Goal: Task Accomplishment & Management: Use online tool/utility

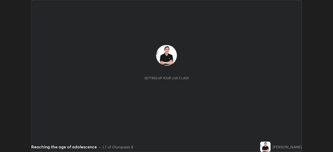
scroll to position [152, 333]
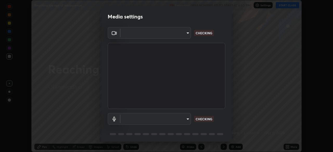
type input "9233a0e0a263b929919b735b0f084d3bf96293af2dbdf5f4a7f48b79dee29d39"
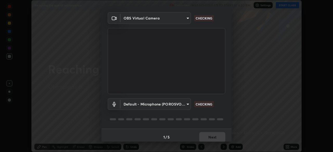
scroll to position [18, 0]
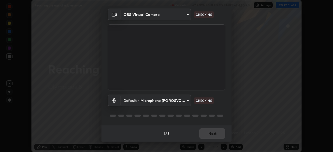
click at [172, 100] on body "Erase all Reaching the age of adolescence Recording WAS SCHEDULED TO START AT 6…" at bounding box center [166, 76] width 333 height 152
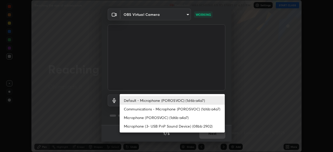
click at [159, 101] on li "Default - Microphone (POROSVOC) (1d6b:a4a7)" at bounding box center [172, 100] width 105 height 9
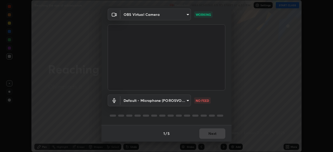
click at [170, 98] on body "Erase all Reaching the age of adolescence Recording WAS SCHEDULED TO START AT 6…" at bounding box center [166, 76] width 333 height 152
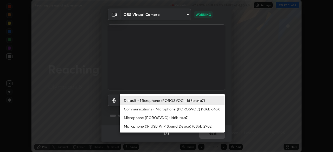
click at [156, 109] on li "Communications - Microphone (POROSVOC) (1d6b:a4a7)" at bounding box center [172, 109] width 105 height 9
type input "communications"
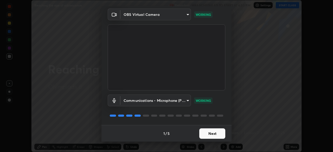
click at [211, 135] on button "Next" at bounding box center [212, 133] width 26 height 10
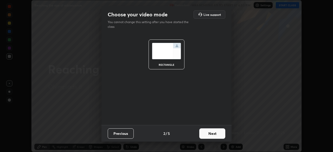
click at [212, 134] on button "Next" at bounding box center [212, 133] width 26 height 10
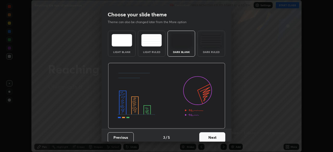
click at [215, 132] on button "Next" at bounding box center [212, 137] width 26 height 10
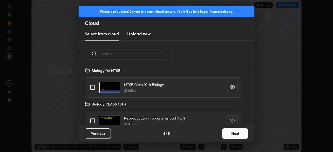
scroll to position [58, 167]
click at [232, 132] on button "Next" at bounding box center [235, 133] width 26 height 10
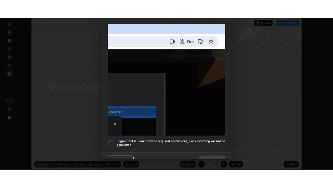
scroll to position [125, 0]
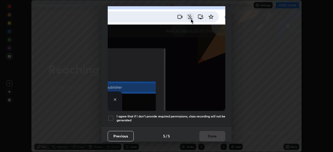
click at [185, 119] on h5 "I agree that if I don't provide required permissions, class recording will not …" at bounding box center [170, 118] width 109 height 8
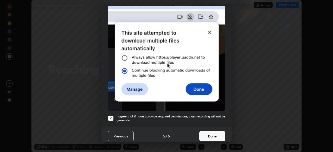
click at [215, 132] on button "Done" at bounding box center [212, 136] width 26 height 10
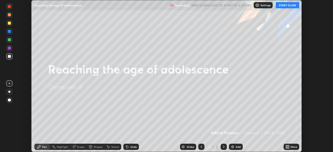
click at [287, 6] on button "START CLASS" at bounding box center [287, 5] width 23 height 6
click at [293, 146] on div "More" at bounding box center [293, 147] width 7 height 3
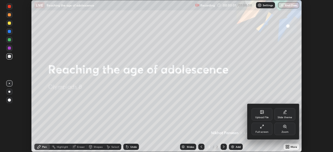
click at [262, 131] on div "Full screen" at bounding box center [261, 132] width 13 height 3
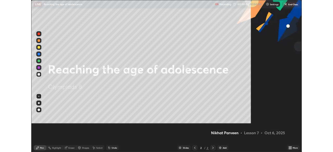
scroll to position [187, 333]
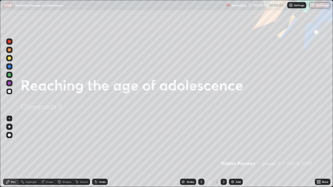
click at [236, 152] on div "Add" at bounding box center [238, 182] width 5 height 3
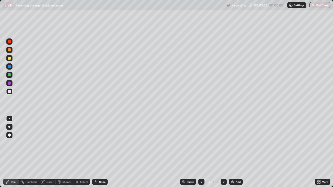
click at [9, 127] on div at bounding box center [9, 127] width 2 height 2
click at [10, 41] on div at bounding box center [9, 41] width 3 height 3
click at [237, 152] on div "Add" at bounding box center [238, 182] width 5 height 3
click at [201, 152] on icon at bounding box center [201, 182] width 4 height 4
click at [10, 60] on div at bounding box center [9, 58] width 6 height 6
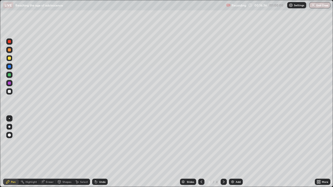
click at [9, 93] on div at bounding box center [9, 91] width 3 height 3
click at [9, 119] on div at bounding box center [9, 118] width 1 height 1
click at [100, 152] on div "Undo" at bounding box center [102, 182] width 7 height 3
click at [102, 152] on div "Undo" at bounding box center [100, 182] width 16 height 6
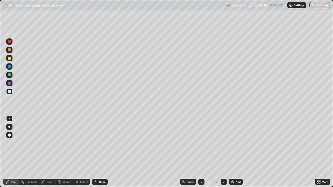
click at [11, 59] on div at bounding box center [9, 58] width 3 height 3
click at [10, 93] on div at bounding box center [9, 91] width 3 height 3
click at [10, 83] on div at bounding box center [9, 83] width 3 height 3
click at [103, 152] on div "Undo" at bounding box center [102, 182] width 7 height 3
click at [104, 152] on div "Undo" at bounding box center [100, 182] width 16 height 6
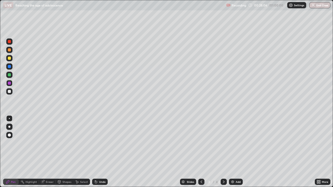
click at [9, 59] on div at bounding box center [9, 58] width 3 height 3
click at [9, 92] on div at bounding box center [9, 91] width 3 height 3
click at [9, 60] on div at bounding box center [9, 58] width 6 height 6
click at [99, 152] on div "Undo" at bounding box center [102, 182] width 7 height 3
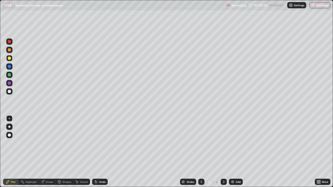
click at [100, 152] on div "Undo" at bounding box center [102, 182] width 7 height 3
click at [96, 152] on icon at bounding box center [96, 182] width 2 height 2
click at [29, 152] on div "Highlight" at bounding box center [29, 182] width 20 height 6
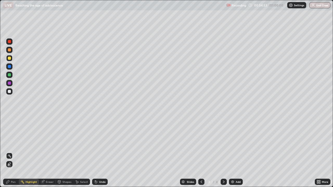
click at [319, 152] on icon at bounding box center [319, 180] width 1 height 1
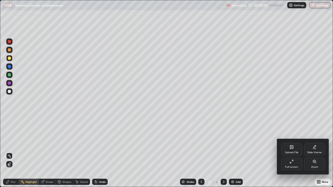
click at [296, 152] on div "Full screen" at bounding box center [291, 164] width 21 height 12
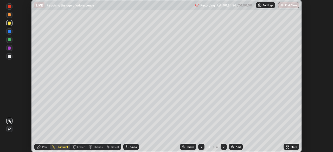
scroll to position [25852, 25672]
click at [235, 148] on div "Add" at bounding box center [236, 147] width 14 height 6
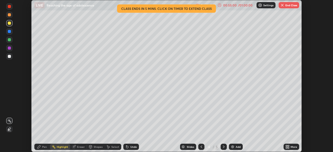
click at [236, 148] on div "Add" at bounding box center [238, 147] width 5 height 3
click at [292, 4] on button "End Class" at bounding box center [289, 5] width 21 height 6
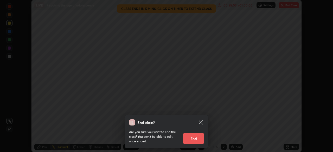
click at [195, 138] on button "End" at bounding box center [193, 138] width 21 height 10
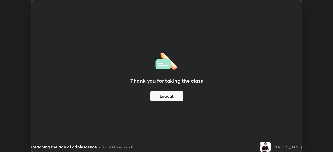
click at [181, 94] on button "Logout" at bounding box center [166, 96] width 33 height 10
